Goal: Task Accomplishment & Management: Use online tool/utility

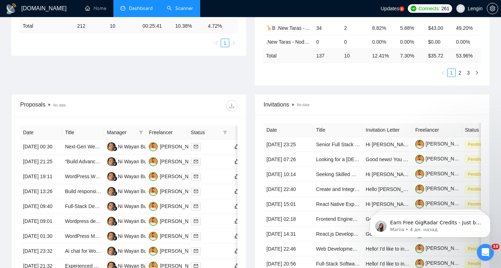
click at [185, 9] on link "Scanner" at bounding box center [180, 8] width 26 height 6
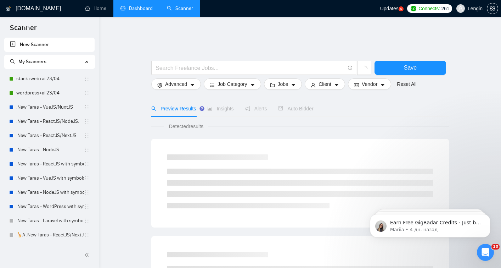
click at [133, 10] on link "Dashboard" at bounding box center [137, 8] width 32 height 6
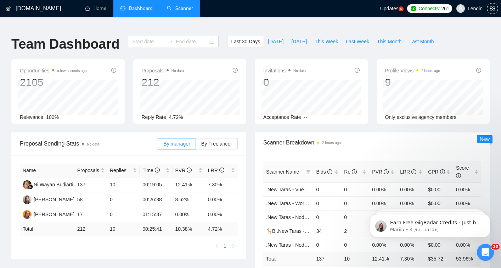
type input "2025-07-12"
type input "2025-08-11"
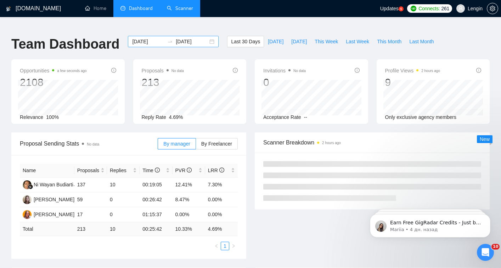
click at [144, 38] on input "2025-07-12" at bounding box center [148, 42] width 32 height 8
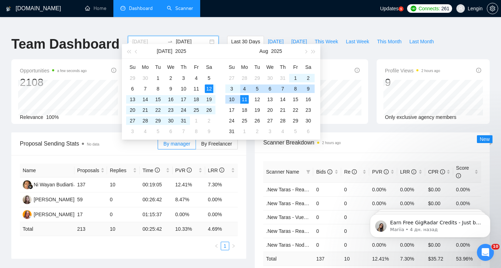
type input "2025-08-04"
click at [244, 90] on div "4" at bounding box center [244, 88] width 9 height 9
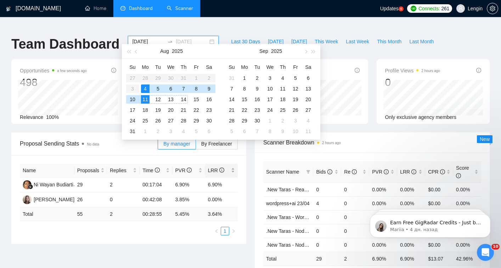
type input "2025-08-11"
click at [248, 160] on div "Proposal Sending Stats No data By manager By Freelancer Name Proposals Replies …" at bounding box center [129, 187] width 244 height 111
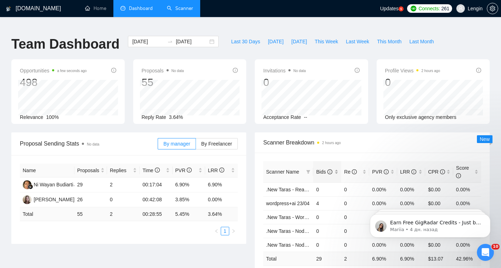
click at [339, 168] on div "Bids" at bounding box center [327, 172] width 22 height 8
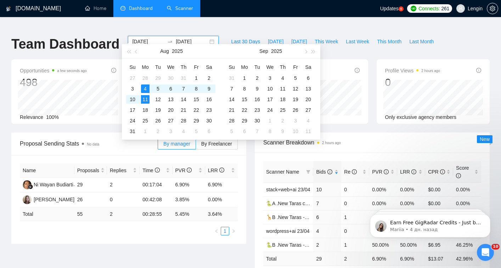
click at [148, 38] on input "2025-08-04" at bounding box center [148, 42] width 32 height 8
type input "2025-07-28"
click at [146, 78] on div "28" at bounding box center [145, 78] width 9 height 9
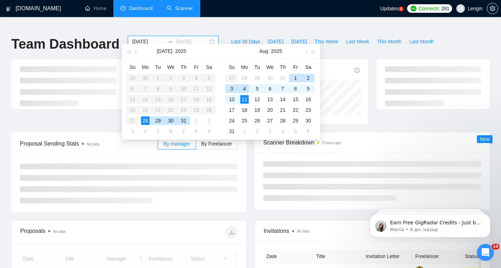
type input "2025-08-04"
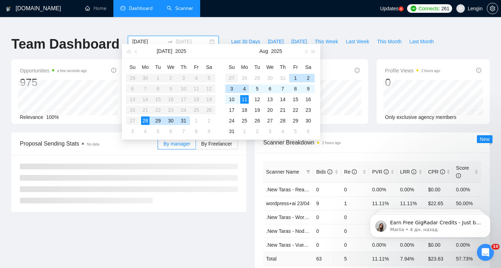
click at [243, 89] on div "4" at bounding box center [244, 88] width 9 height 9
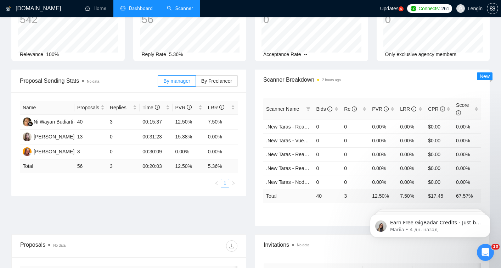
scroll to position [65, 0]
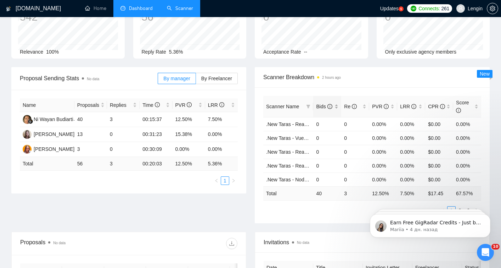
click at [334, 102] on div "Bids" at bounding box center [327, 106] width 22 height 8
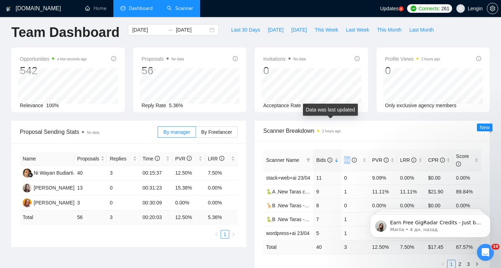
scroll to position [0, 0]
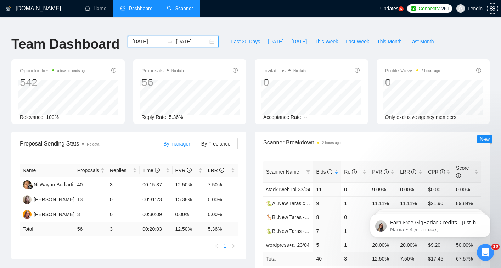
click at [133, 38] on input "2025-07-28" at bounding box center [148, 42] width 32 height 8
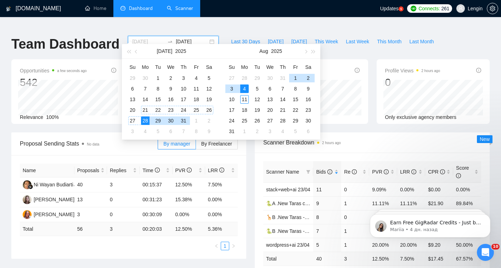
type input "2025-07-21"
click at [147, 107] on div "21" at bounding box center [145, 110] width 9 height 9
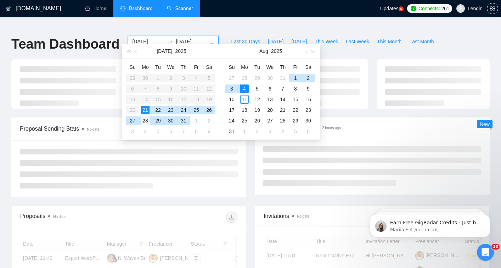
type input "2025-07-28"
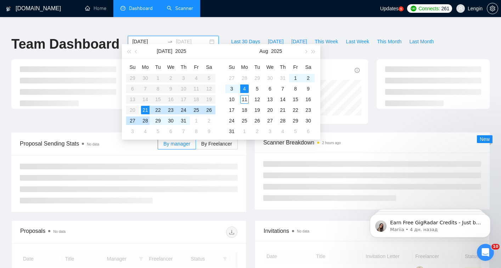
click at [146, 120] on div "28" at bounding box center [145, 120] width 9 height 9
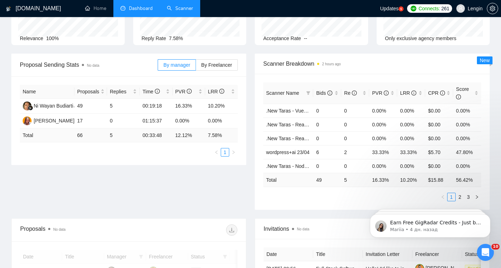
scroll to position [79, 0]
click at [335, 89] on div "Bids" at bounding box center [327, 93] width 22 height 8
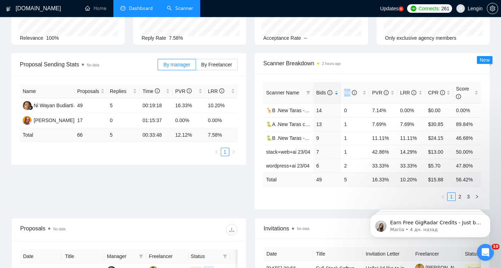
scroll to position [0, 0]
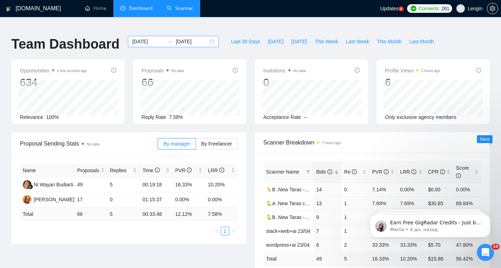
click at [150, 38] on input "2025-07-21" at bounding box center [148, 42] width 32 height 8
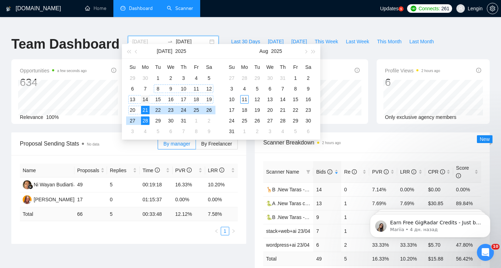
type input "2025-07-14"
click at [148, 100] on div "14" at bounding box center [145, 99] width 9 height 9
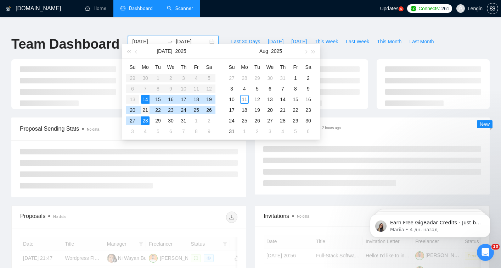
type input "2025-07-21"
click at [148, 111] on div "21" at bounding box center [145, 110] width 9 height 9
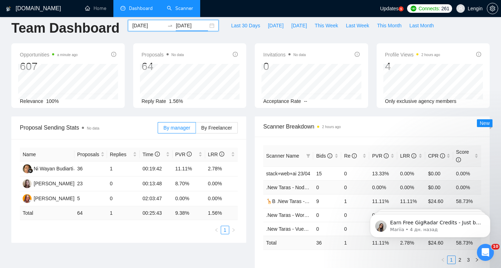
scroll to position [52, 0]
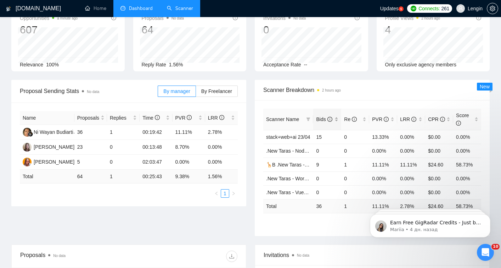
click at [334, 115] on div "Bids" at bounding box center [327, 119] width 22 height 8
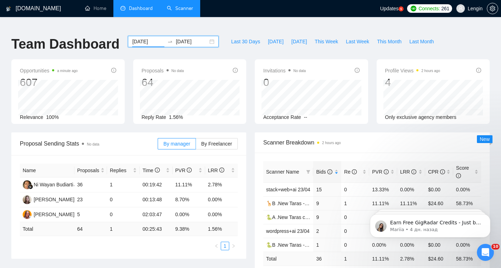
click at [139, 38] on input "2025-07-14" at bounding box center [148, 42] width 32 height 8
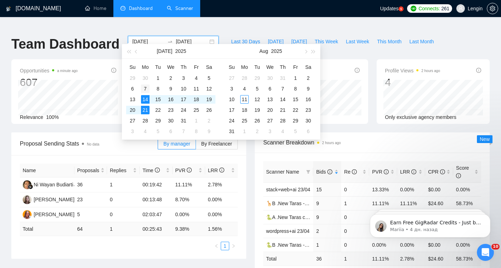
type input "2025-07-07"
click at [146, 86] on div "7" at bounding box center [145, 88] width 9 height 9
type input "2025-07-14"
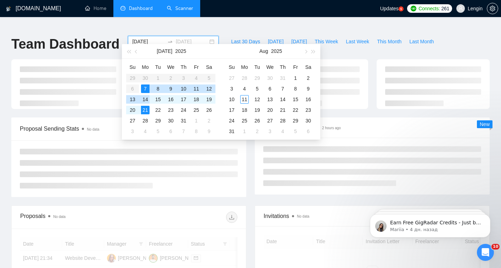
click at [146, 100] on div "14" at bounding box center [145, 99] width 9 height 9
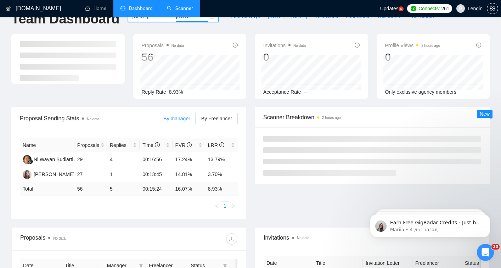
scroll to position [45, 0]
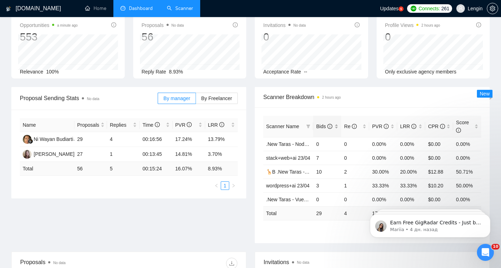
click at [337, 122] on div "Bids" at bounding box center [327, 126] width 22 height 8
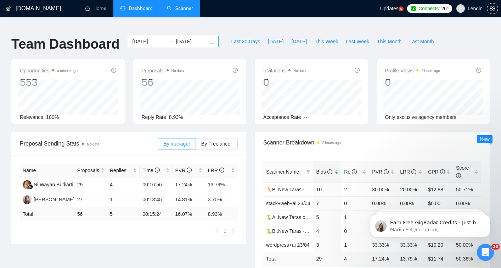
click at [148, 38] on input "2025-07-07" at bounding box center [148, 42] width 32 height 8
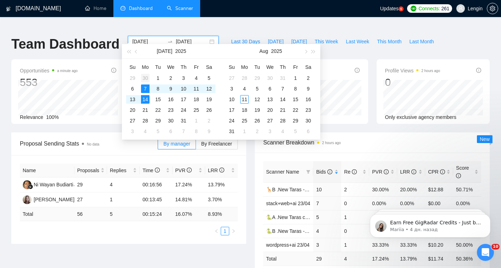
type input "2025-06-30"
click at [146, 78] on div "30" at bounding box center [145, 78] width 9 height 9
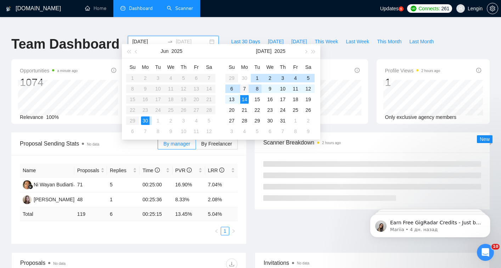
type input "2025-07-07"
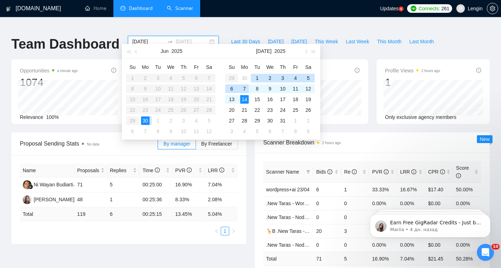
click at [245, 89] on div "7" at bounding box center [244, 88] width 9 height 9
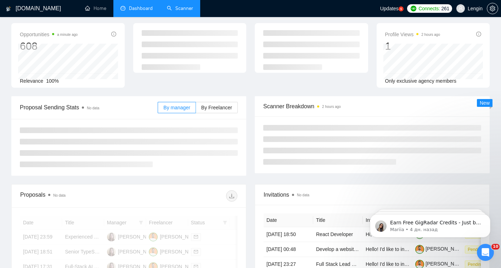
scroll to position [72, 0]
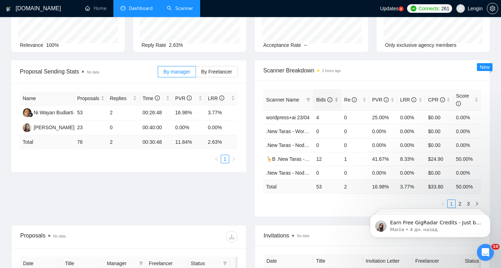
click at [335, 96] on div "Bids" at bounding box center [327, 100] width 22 height 8
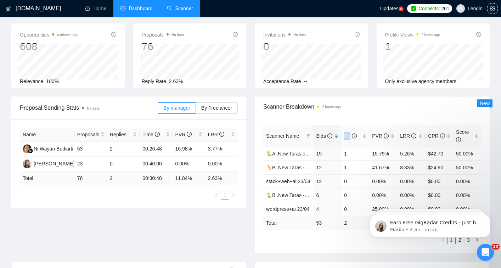
scroll to position [0, 0]
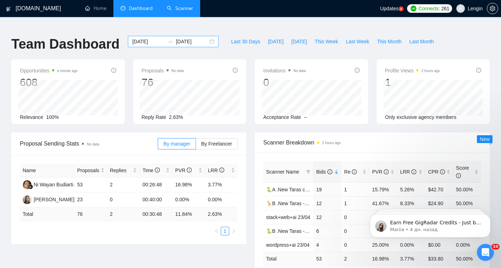
click at [143, 38] on div "2025-06-30 2025-07-07" at bounding box center [173, 41] width 91 height 11
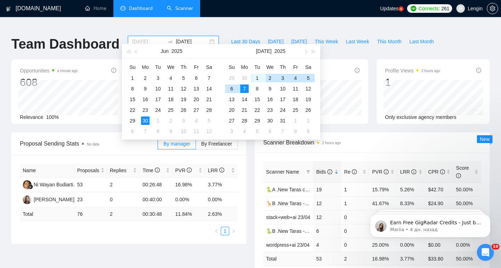
type input "2025-06-30"
click at [191, 38] on input "2025-07-07" at bounding box center [192, 42] width 32 height 8
click at [307, 50] on button "button" at bounding box center [306, 51] width 8 height 14
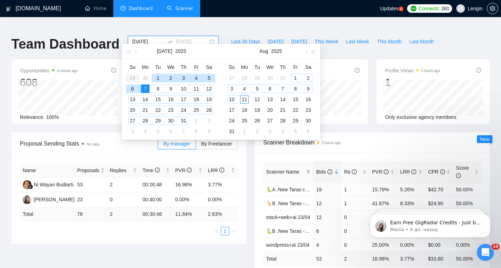
type input "2025-08-11"
click at [245, 101] on div "11" at bounding box center [244, 99] width 9 height 9
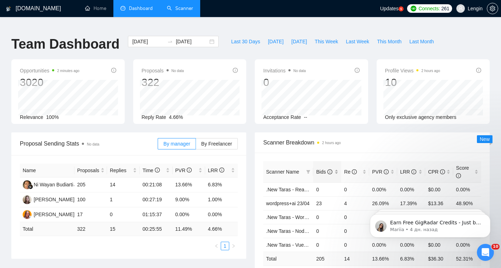
click at [336, 168] on div "Bids" at bounding box center [327, 172] width 22 height 8
click at [248, 149] on div "Proposal Sending Stats No data By manager By Freelancer Name Proposals Replies …" at bounding box center [129, 195] width 244 height 126
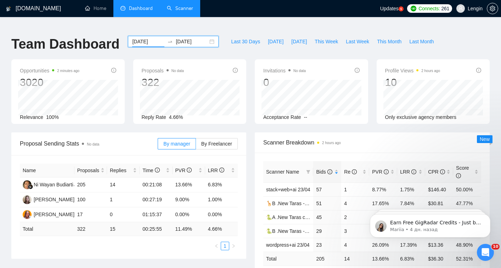
click at [143, 38] on input "2025-06-30" at bounding box center [148, 42] width 32 height 8
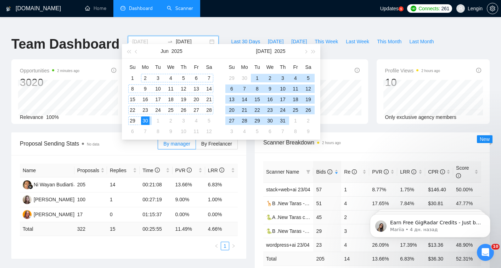
type input "2025-06-02"
click at [144, 77] on div "2" at bounding box center [145, 78] width 9 height 9
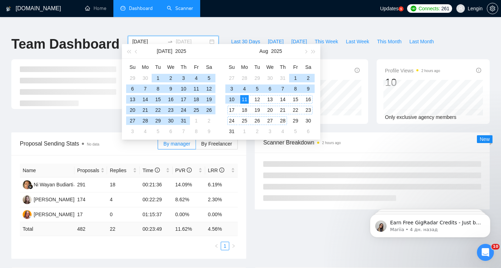
type input "2025-08-11"
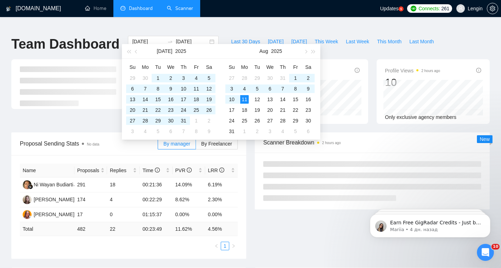
click at [250, 173] on div "Proposal Sending Stats No data By manager By Freelancer Name Proposals Replies …" at bounding box center [129, 195] width 244 height 126
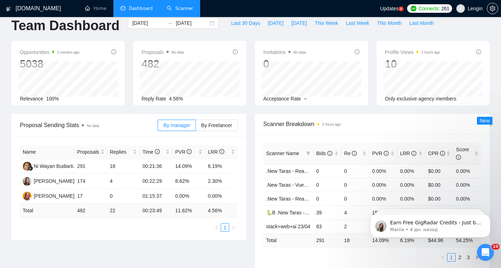
scroll to position [20, 0]
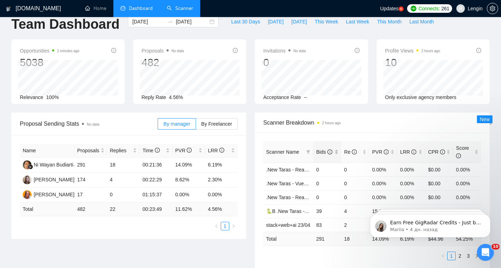
click at [337, 148] on div "Bids" at bounding box center [327, 152] width 22 height 8
click at [320, 118] on span "2 hours ago" at bounding box center [329, 122] width 24 height 8
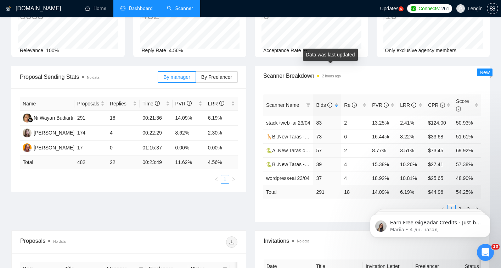
scroll to position [70, 0]
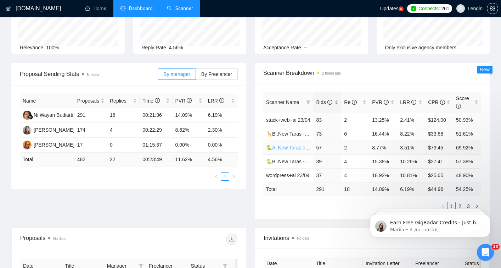
click at [289, 145] on link "🐍A .New Taras call or chat 30%view 0 reply 23/04" at bounding box center [322, 148] width 112 height 6
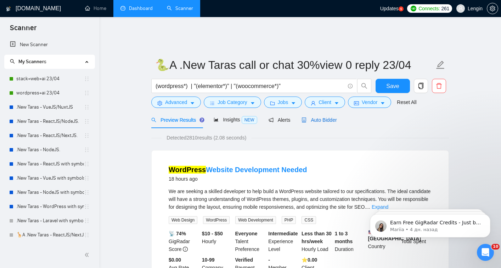
click at [324, 117] on span "Auto Bidder" at bounding box center [319, 120] width 35 height 6
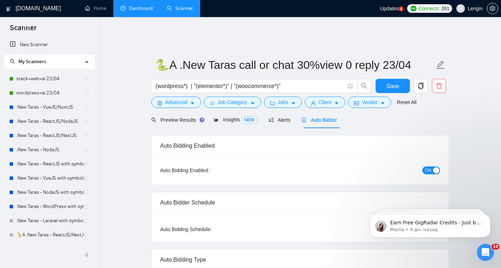
radio input "false"
radio input "true"
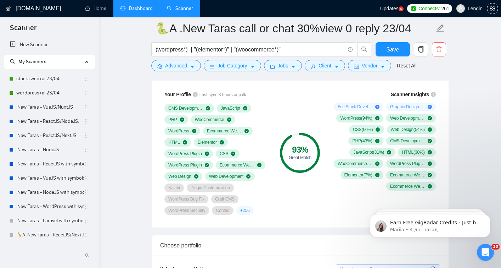
scroll to position [569, 0]
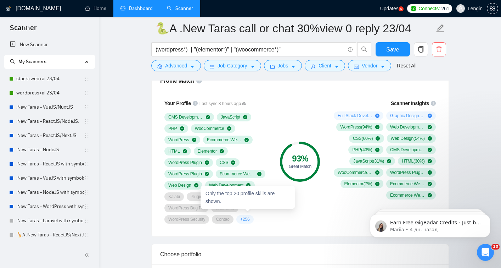
click at [248, 216] on span "+ 256" at bounding box center [245, 219] width 10 height 6
click at [282, 209] on div "93 % Great Match" at bounding box center [301, 161] width 48 height 133
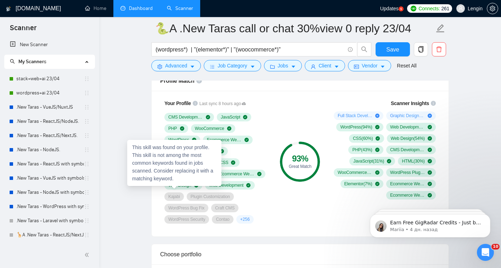
click at [171, 194] on span "Kajabi" at bounding box center [174, 197] width 12 height 6
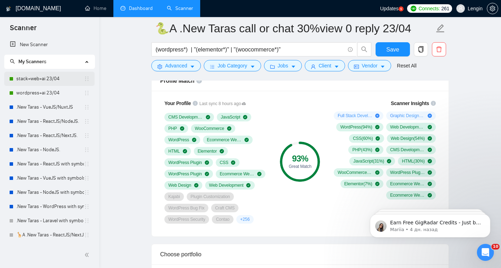
click at [36, 81] on link "stack+web+ai 23/04" at bounding box center [50, 79] width 68 height 14
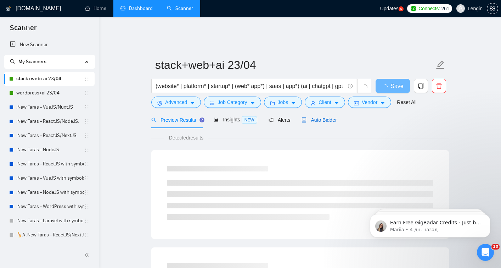
click at [310, 117] on span "Auto Bidder" at bounding box center [319, 120] width 35 height 6
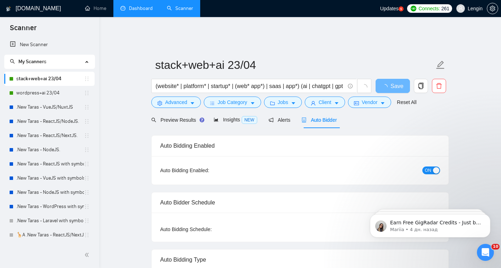
radio input "false"
radio input "true"
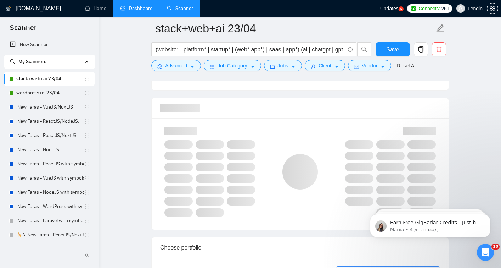
scroll to position [542, 0]
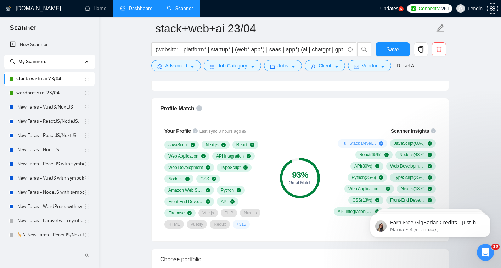
click at [310, 127] on div "93 % Great Match" at bounding box center [301, 178] width 48 height 110
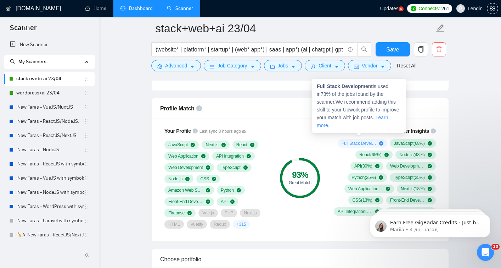
click at [379, 141] on icon "plus-circle" at bounding box center [381, 143] width 4 height 4
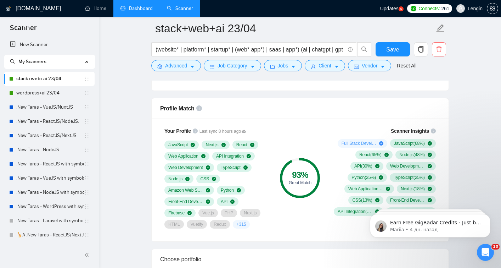
click at [302, 126] on div "93 % Great Match" at bounding box center [301, 178] width 48 height 110
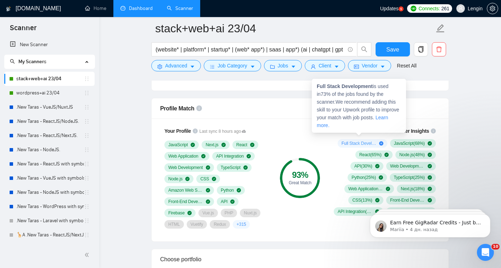
click at [333, 126] on link "Learn more." at bounding box center [353, 121] width 72 height 13
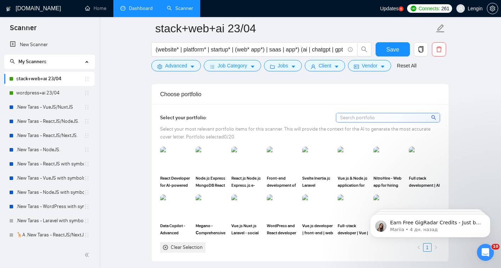
scroll to position [707, 0]
click at [199, 89] on div "Choose portfolio" at bounding box center [300, 94] width 280 height 20
click at [202, 104] on div "Select your portfolio: Select your most relevant portfolio items for this scann…" at bounding box center [300, 182] width 297 height 157
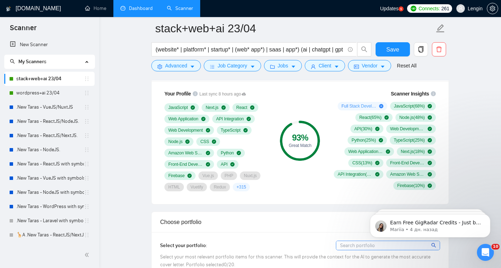
scroll to position [560, 0]
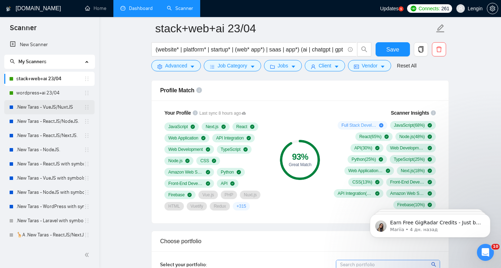
click at [50, 92] on link "wordpress+ai 23/04" at bounding box center [50, 93] width 68 height 14
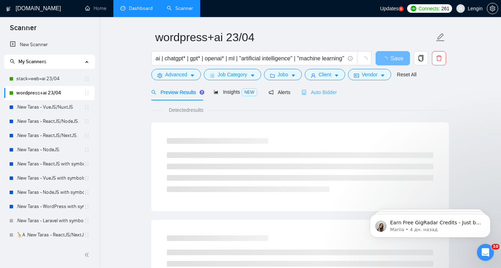
scroll to position [29, 0]
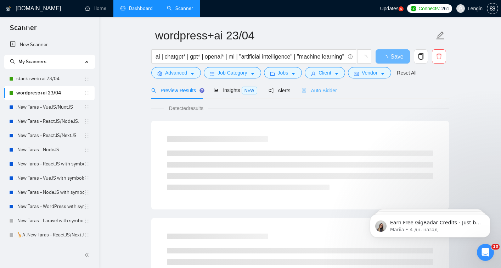
click at [335, 84] on div "Auto Bidder" at bounding box center [319, 90] width 35 height 17
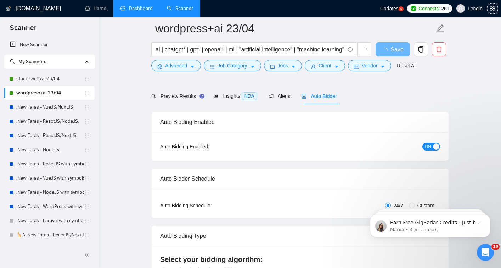
radio input "false"
radio input "true"
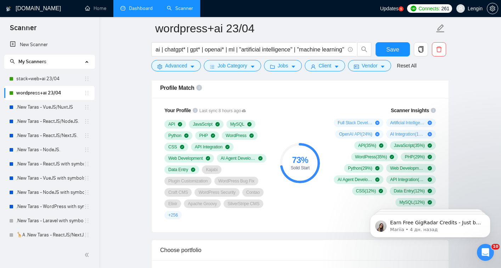
scroll to position [561, 0]
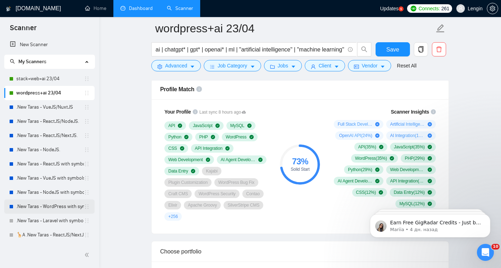
click at [60, 207] on link ".New Taras - WordPress with symbols" at bounding box center [50, 206] width 68 height 14
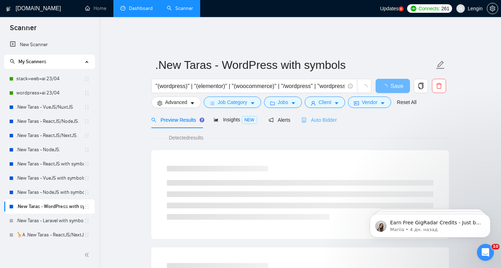
click at [320, 117] on div "Auto Bidder" at bounding box center [319, 119] width 35 height 17
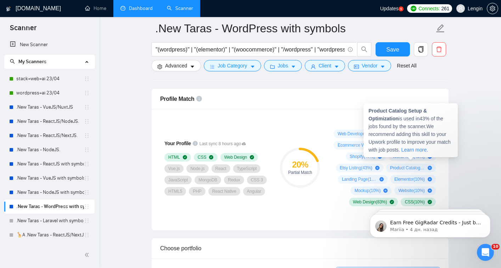
scroll to position [552, 0]
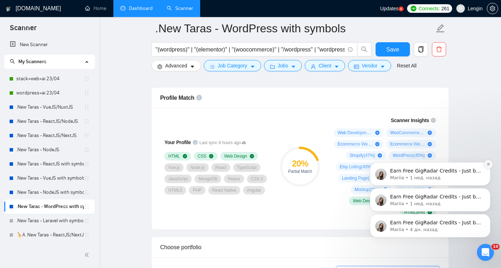
click at [488, 166] on icon "Dismiss notification" at bounding box center [489, 164] width 4 height 4
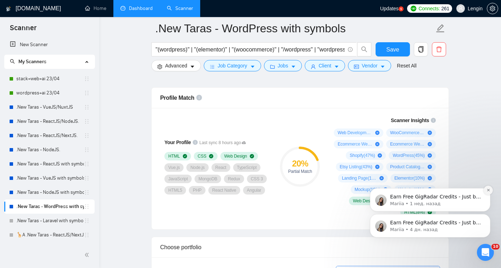
click at [489, 189] on icon "Dismiss notification" at bounding box center [489, 190] width 4 height 4
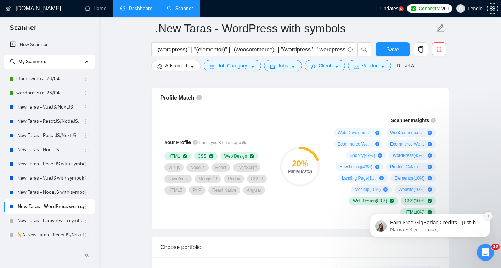
click at [487, 217] on icon "Dismiss notification" at bounding box center [489, 216] width 4 height 4
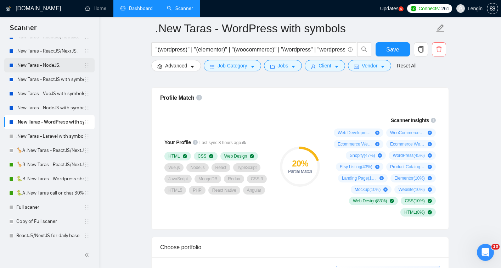
scroll to position [85, 0]
click at [60, 178] on link "🐍B .New Taras - Wordpress short 23/04" at bounding box center [50, 178] width 68 height 14
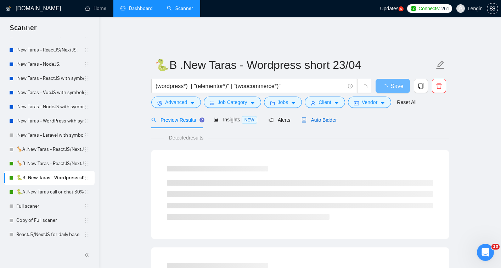
click at [328, 117] on span "Auto Bidder" at bounding box center [319, 120] width 35 height 6
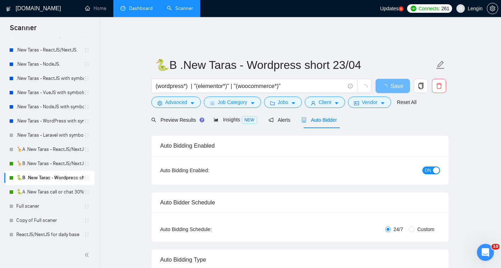
radio input "false"
radio input "true"
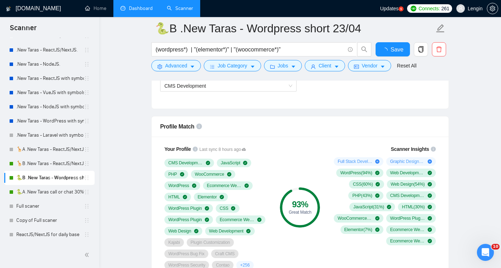
scroll to position [541, 0]
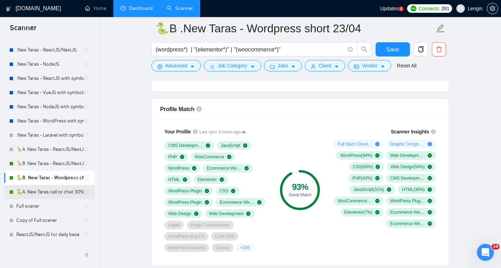
click at [34, 195] on link "🐍A .New Taras call or chat 30%view 0 reply 23/04" at bounding box center [50, 192] width 68 height 14
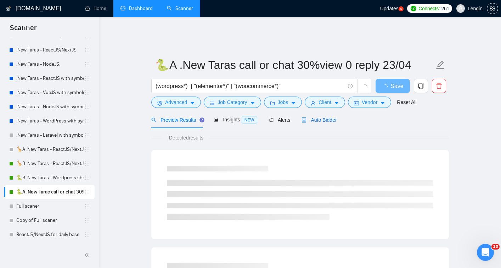
click at [317, 117] on span "Auto Bidder" at bounding box center [319, 120] width 35 height 6
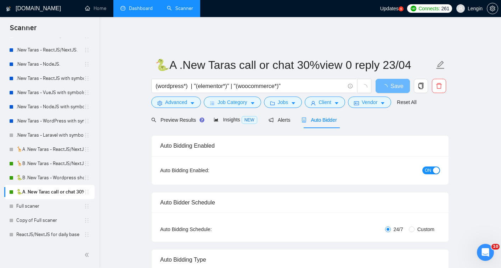
radio input "false"
radio input "true"
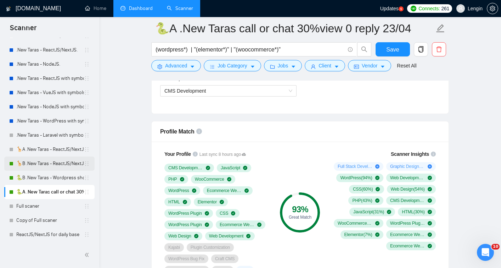
scroll to position [113, 0]
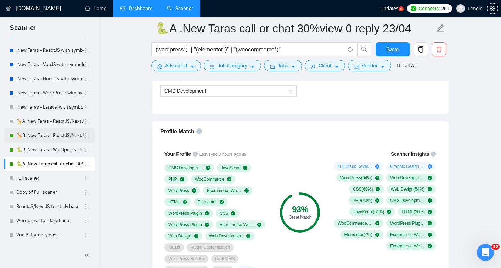
click at [59, 135] on link "🦒B .New Taras - ReactJS/NextJS rel exp 23/04" at bounding box center [50, 135] width 68 height 14
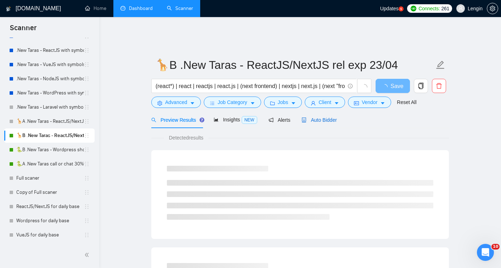
click at [318, 117] on span "Auto Bidder" at bounding box center [319, 120] width 35 height 6
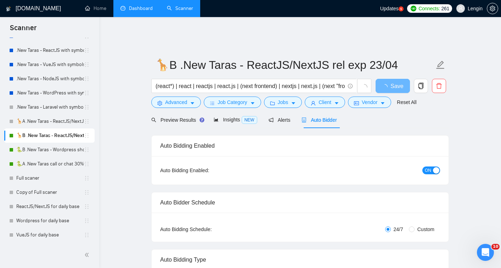
radio input "false"
radio input "true"
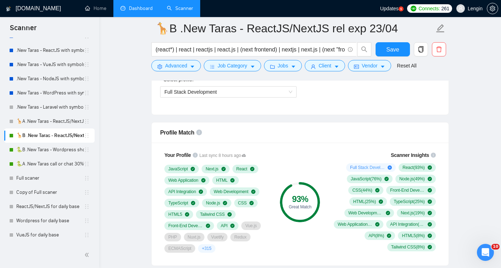
scroll to position [520, 0]
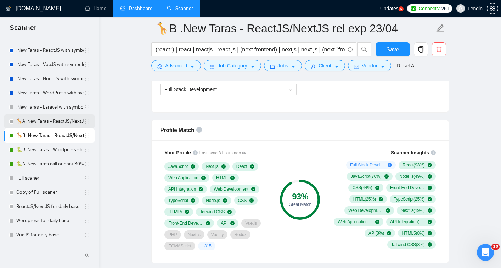
click at [40, 118] on link "🦒A .New Taras - ReactJS/NextJS usual 23/04" at bounding box center [50, 121] width 68 height 14
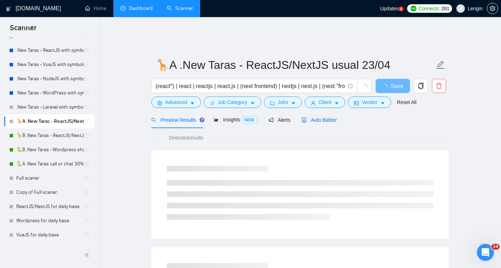
click at [337, 117] on span "Auto Bidder" at bounding box center [319, 120] width 35 height 6
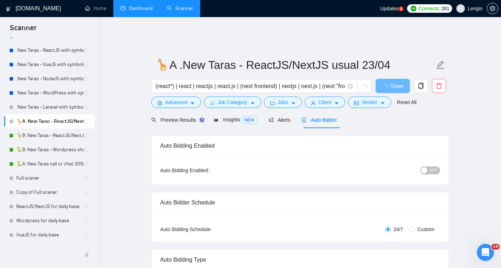
radio input "false"
radio input "true"
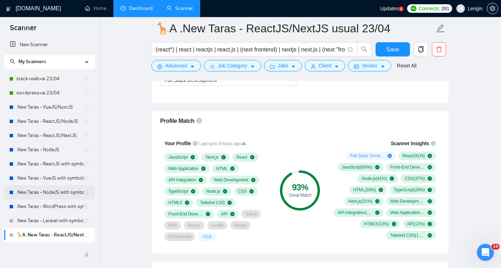
click at [55, 193] on link ".New Taras - NodeJS with symbols" at bounding box center [50, 192] width 68 height 14
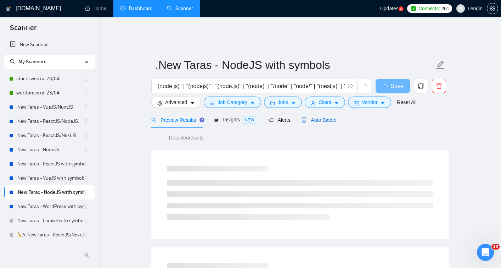
click at [314, 117] on span "Auto Bidder" at bounding box center [319, 120] width 35 height 6
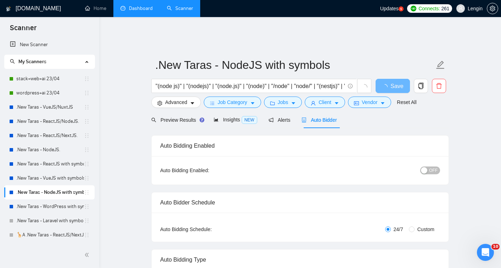
radio input "false"
radio input "true"
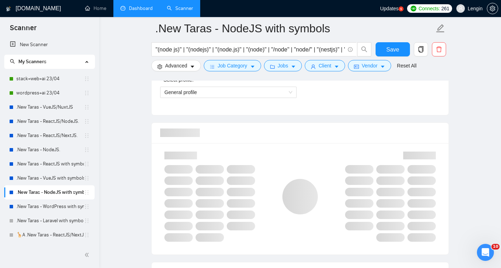
scroll to position [523, 0]
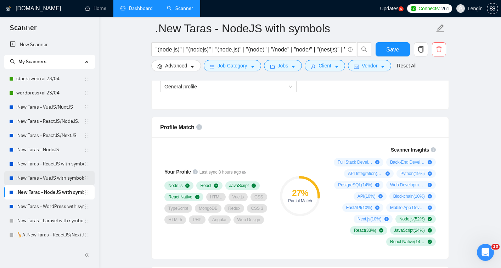
click at [60, 181] on link ".New Taras - VueJS with symbols" at bounding box center [50, 178] width 68 height 14
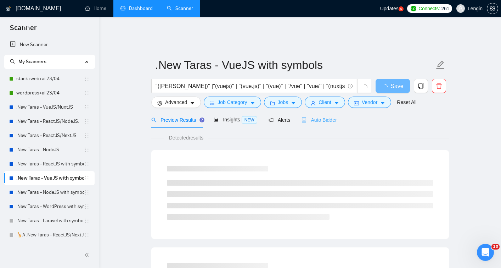
click at [318, 116] on div "Auto Bidder" at bounding box center [319, 119] width 35 height 17
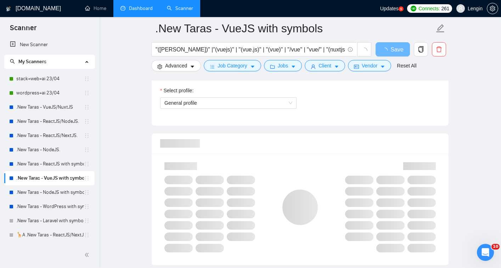
scroll to position [507, 0]
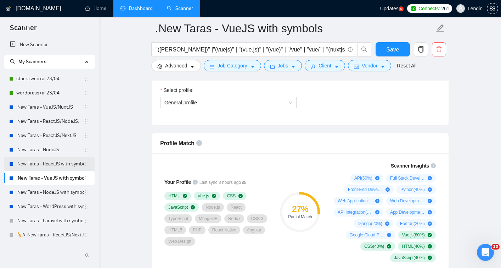
click at [57, 165] on link ".New Taras - ReactJS with symbols" at bounding box center [50, 164] width 68 height 14
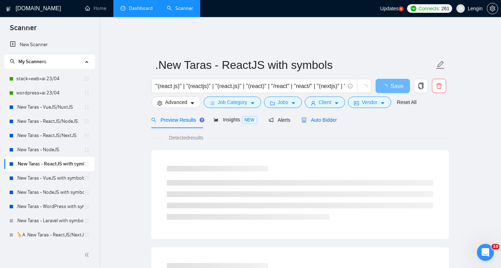
click at [319, 116] on div "Auto Bidder" at bounding box center [319, 120] width 35 height 8
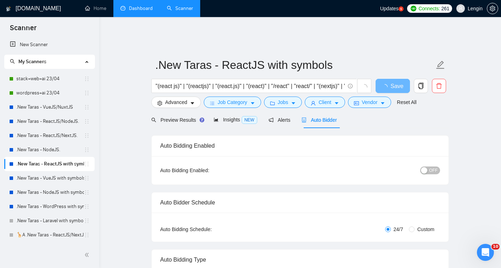
radio input "false"
radio input "true"
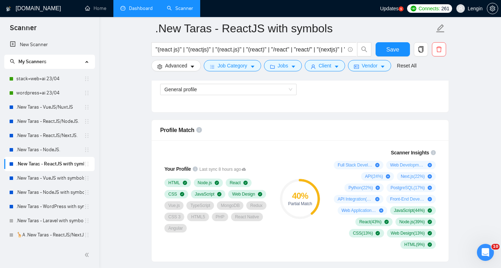
scroll to position [522, 0]
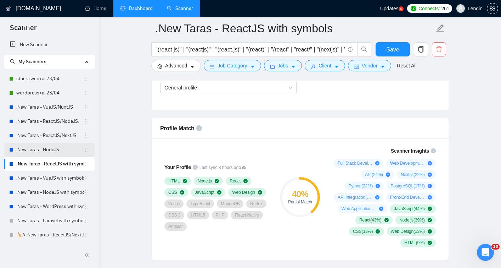
click at [52, 154] on link ".New Taras - NodeJS." at bounding box center [50, 150] width 68 height 14
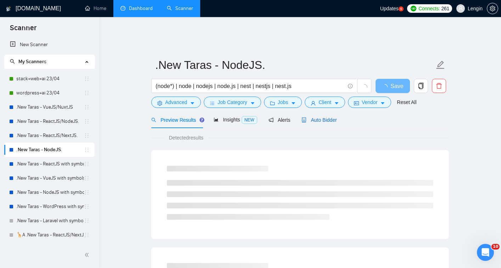
click at [317, 117] on span "Auto Bidder" at bounding box center [319, 120] width 35 height 6
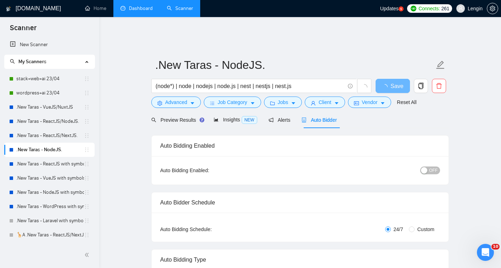
radio input "false"
radio input "true"
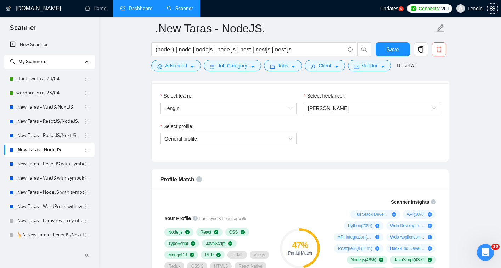
scroll to position [497, 0]
click at [43, 134] on link ".New Taras - ReactJS/NextJS." at bounding box center [50, 135] width 68 height 14
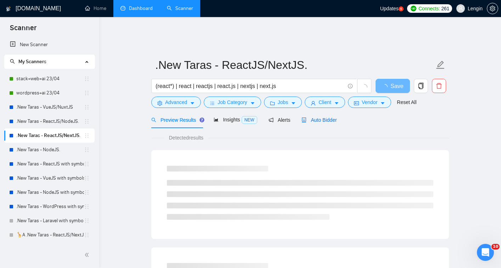
click at [315, 117] on span "Auto Bidder" at bounding box center [319, 120] width 35 height 6
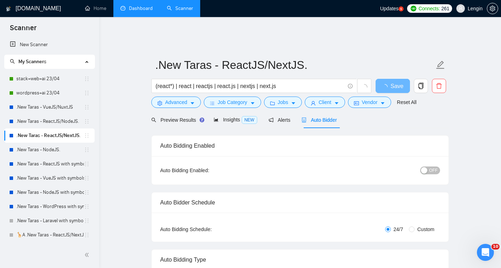
radio input "false"
radio input "true"
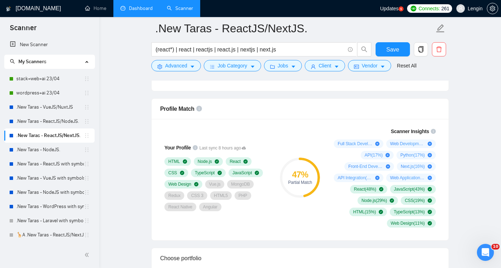
scroll to position [568, 0]
click at [38, 123] on link ".New Taras - ReactJS/NodeJS." at bounding box center [50, 121] width 68 height 14
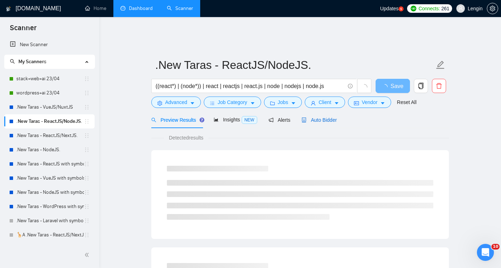
click at [325, 116] on div "Auto Bidder" at bounding box center [319, 120] width 35 height 8
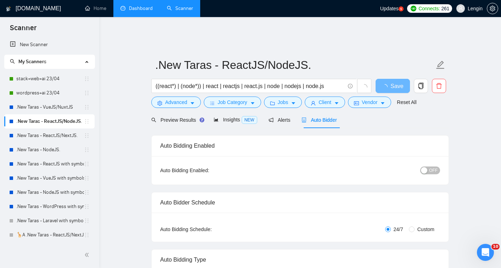
radio input "false"
radio input "true"
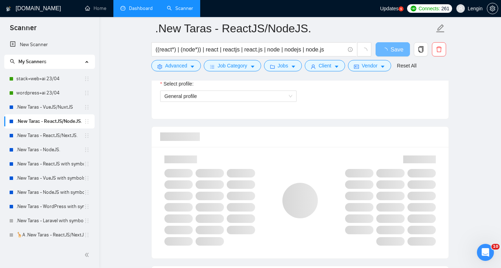
scroll to position [514, 0]
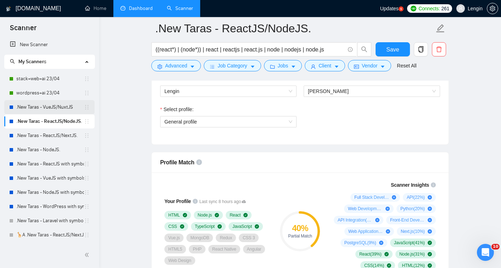
click at [54, 107] on link ".New Taras - VueJS/NuxtJS" at bounding box center [50, 107] width 68 height 14
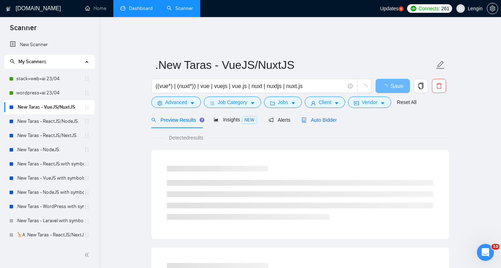
click at [325, 116] on div "Auto Bidder" at bounding box center [319, 120] width 35 height 8
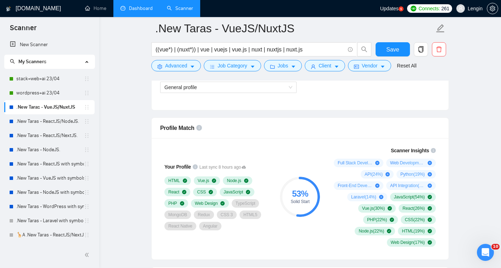
scroll to position [524, 0]
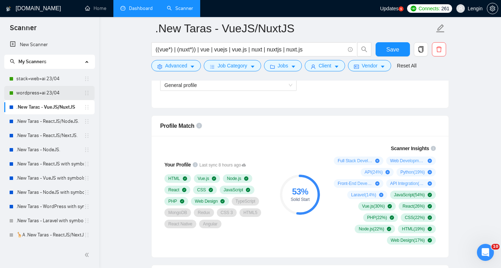
click at [56, 94] on link "wordpress+ai 23/04" at bounding box center [50, 93] width 68 height 14
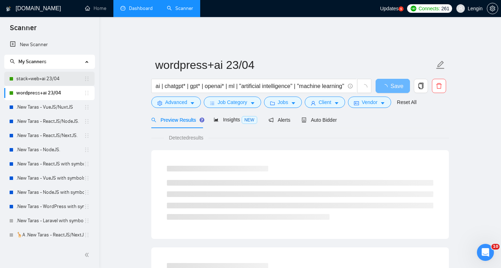
click at [44, 82] on link "stack+web+ai 23/04" at bounding box center [50, 79] width 68 height 14
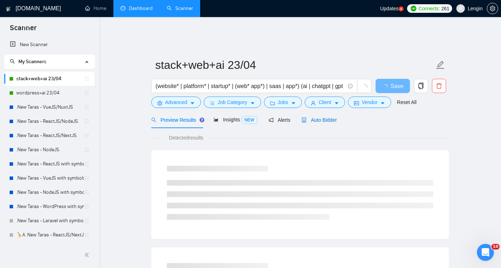
click at [328, 116] on div "Auto Bidder" at bounding box center [319, 120] width 35 height 8
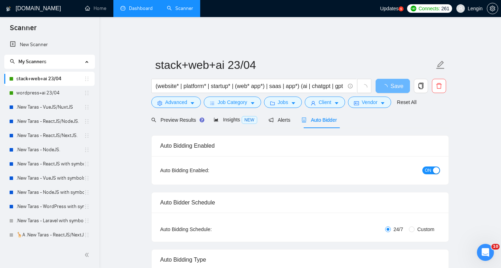
radio input "false"
radio input "true"
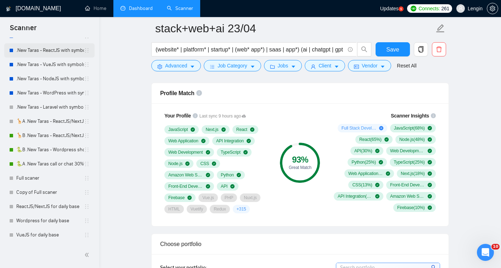
scroll to position [558, 0]
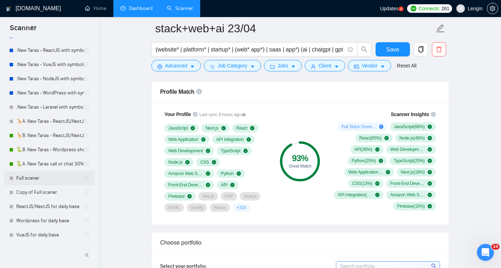
click at [57, 179] on link "Full scaner" at bounding box center [50, 178] width 68 height 14
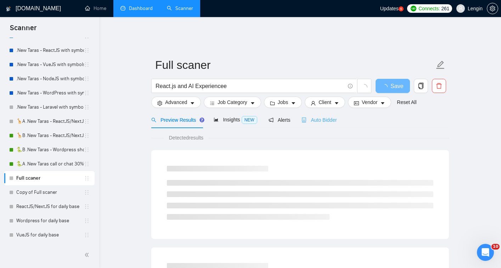
click at [329, 118] on div "Auto Bidder" at bounding box center [319, 119] width 35 height 17
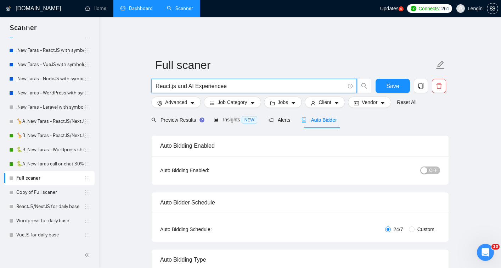
drag, startPoint x: 242, startPoint y: 80, endPoint x: 178, endPoint y: 81, distance: 64.2
click at [178, 82] on input "React.js and AI Experiencee" at bounding box center [250, 86] width 189 height 9
type input "React.js"
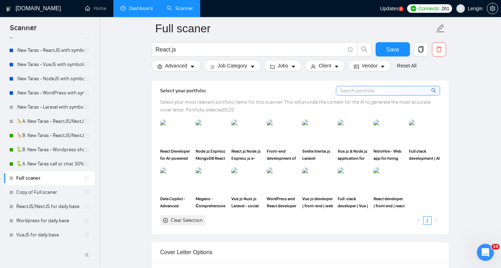
scroll to position [670, 0]
click at [179, 136] on img at bounding box center [176, 131] width 30 height 23
click at [213, 136] on img at bounding box center [211, 131] width 30 height 23
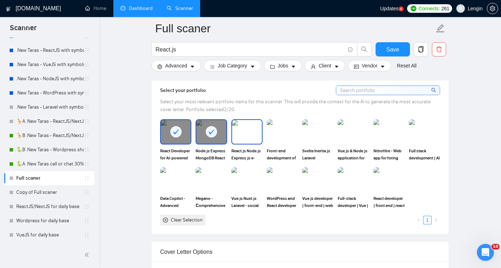
click at [245, 138] on img at bounding box center [247, 131] width 30 height 23
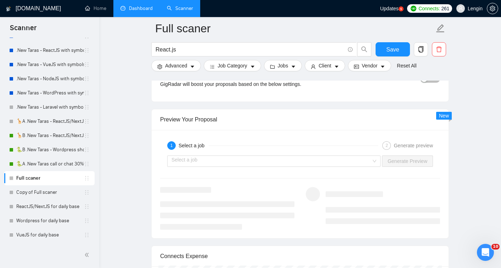
scroll to position [1390, 0]
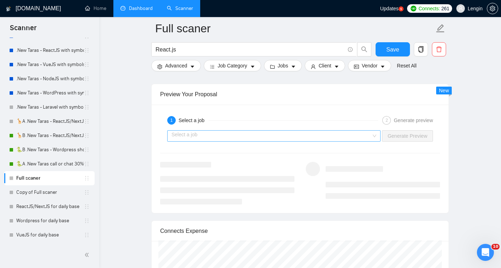
click at [331, 138] on input "search" at bounding box center [272, 136] width 200 height 11
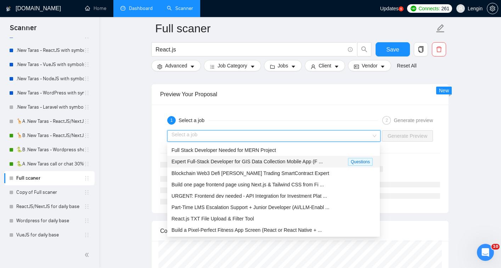
click at [290, 163] on span "Expert Full-Stack Developer for GIS Data Collection Mobile App (F ..." at bounding box center [247, 162] width 151 height 6
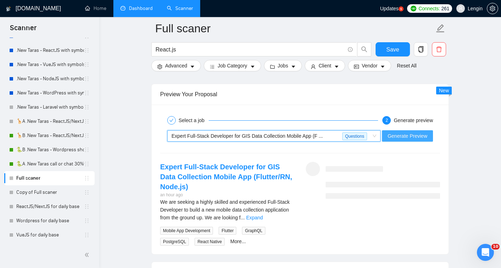
click at [398, 136] on span "Generate Preview" at bounding box center [408, 136] width 40 height 8
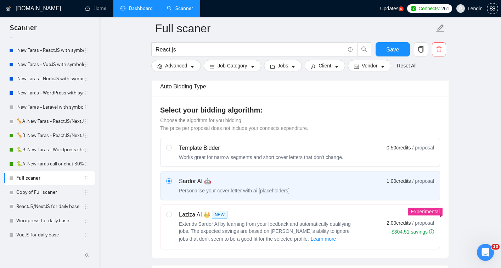
scroll to position [0, 0]
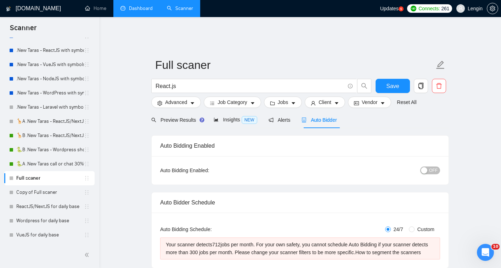
click at [425, 167] on div "button" at bounding box center [424, 170] width 6 height 6
click at [391, 82] on span "Save" at bounding box center [393, 86] width 13 height 9
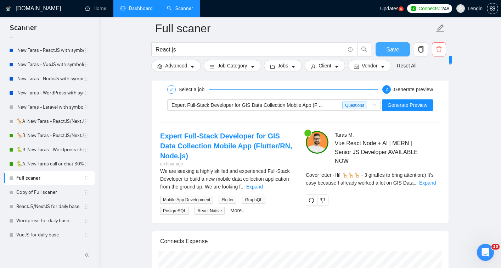
scroll to position [1429, 0]
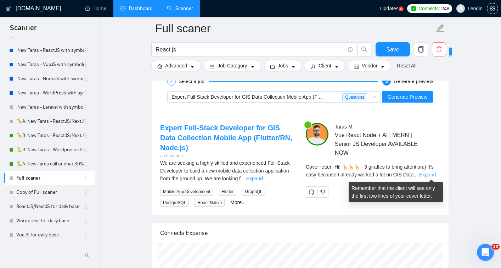
click at [434, 172] on link "Expand" at bounding box center [428, 175] width 17 height 6
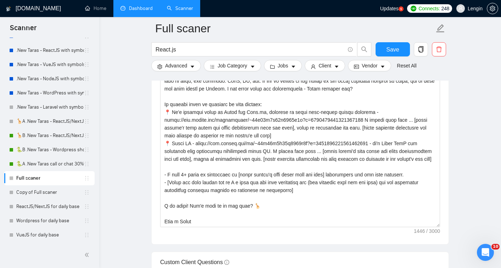
scroll to position [877, 0]
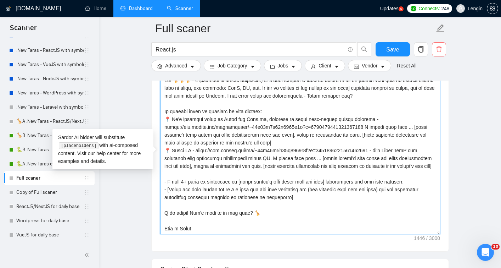
drag, startPoint x: 171, startPoint y: 119, endPoint x: 370, endPoint y: 121, distance: 199.0
click at [370, 122] on textarea "Cover letter template:" at bounding box center [300, 154] width 280 height 160
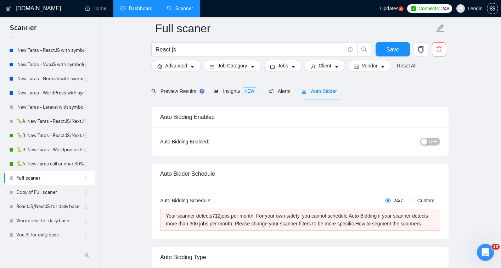
scroll to position [0, 0]
